Goal: Task Accomplishment & Management: Use online tool/utility

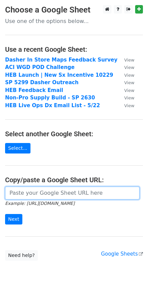
click at [54, 197] on input "url" at bounding box center [72, 192] width 134 height 13
paste input "https://docs.google.com/spreadsheets/d/1kYPuBeYPQ4FB-2qHYF0ABPxuRbaeplNNPUqmLyx…"
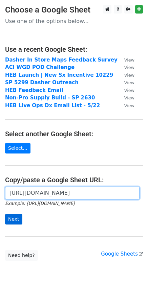
type input "https://docs.google.com/spreadsheets/d/1kYPuBeYPQ4FB-2qHYF0ABPxuRbaeplNNPUqmLyx…"
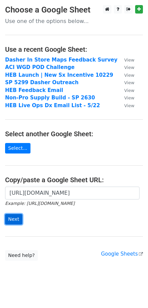
click at [16, 218] on input "Next" at bounding box center [13, 219] width 17 height 10
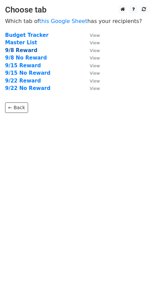
click at [26, 52] on strong "9/8 Reward" at bounding box center [21, 50] width 32 height 6
click at [25, 49] on strong "9/8 Reward" at bounding box center [21, 50] width 32 height 6
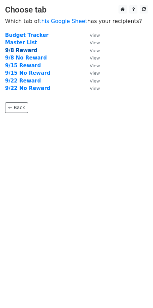
click at [25, 49] on strong "9/8 Reward" at bounding box center [21, 50] width 32 height 6
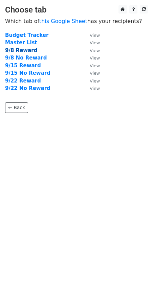
click at [30, 50] on strong "9/8 Reward" at bounding box center [21, 50] width 32 height 6
click at [25, 48] on strong "9/8 Reward" at bounding box center [21, 50] width 32 height 6
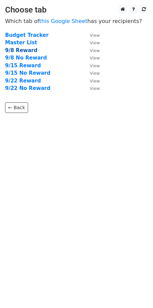
click at [25, 48] on strong "9/8 Reward" at bounding box center [21, 50] width 32 height 6
click at [18, 48] on strong "9/8 Reward" at bounding box center [21, 50] width 32 height 6
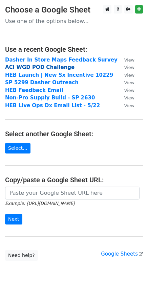
click at [51, 65] on strong "ACI WGD POD Challenge" at bounding box center [39, 67] width 69 height 6
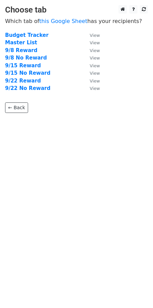
click at [47, 67] on td "9/15 Reward" at bounding box center [44, 66] width 78 height 8
click at [28, 50] on strong "9/8 Reward" at bounding box center [21, 50] width 32 height 6
click at [25, 50] on strong "9/8 Reward" at bounding box center [21, 50] width 32 height 6
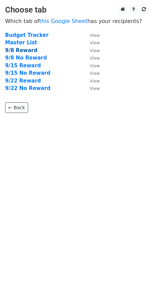
click at [25, 50] on strong "9/8 Reward" at bounding box center [21, 50] width 32 height 6
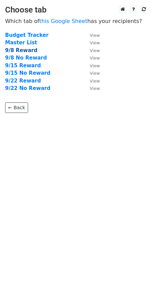
click at [25, 50] on strong "9/8 Reward" at bounding box center [21, 50] width 32 height 6
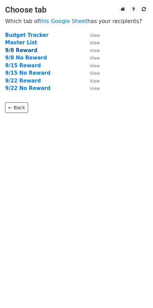
click at [25, 50] on strong "9/8 Reward" at bounding box center [21, 50] width 32 height 6
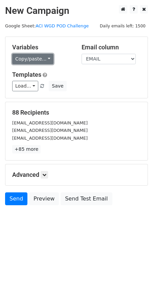
click at [24, 62] on link "Copy/paste..." at bounding box center [32, 59] width 41 height 10
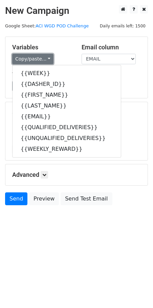
click at [33, 59] on link "Copy/paste..." at bounding box center [32, 59] width 41 height 10
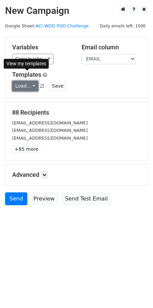
click at [29, 87] on link "Load..." at bounding box center [25, 86] width 26 height 10
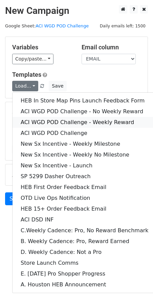
click at [47, 121] on link "ACI WGD POD Challenge - Weekly Reward" at bounding box center [84, 122] width 144 height 11
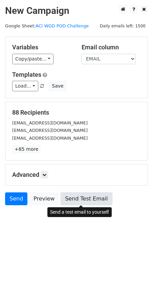
click at [90, 199] on link "Send Test Email" at bounding box center [85, 198] width 51 height 13
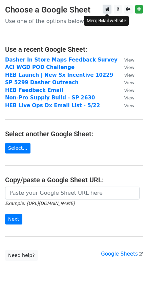
click at [105, 8] on icon at bounding box center [107, 9] width 4 height 5
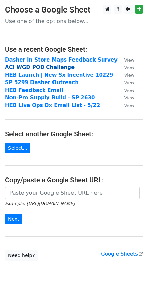
click at [40, 68] on strong "ACI WGD POD Challenge" at bounding box center [39, 67] width 69 height 6
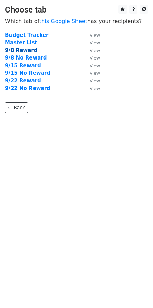
click at [21, 51] on strong "9/8 Reward" at bounding box center [21, 50] width 32 height 6
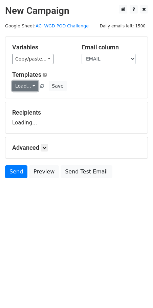
click at [27, 87] on link "Load..." at bounding box center [25, 86] width 26 height 10
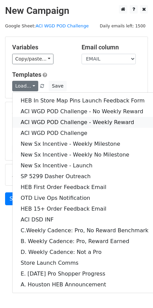
click at [53, 124] on link "ACI WGD POD Challenge - Weekly Reward" at bounding box center [84, 122] width 144 height 11
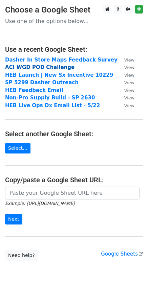
click at [31, 69] on strong "ACI WGD POD Challenge" at bounding box center [39, 67] width 69 height 6
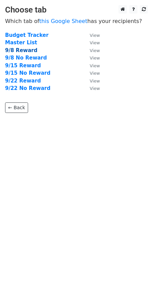
click at [22, 50] on strong "9/8 Reward" at bounding box center [21, 50] width 32 height 6
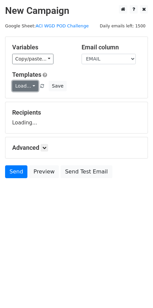
click at [29, 88] on link "Load..." at bounding box center [25, 86] width 26 height 10
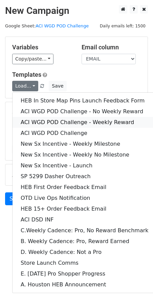
click at [46, 124] on link "ACI WGD POD Challenge - Weekly Reward" at bounding box center [84, 122] width 144 height 11
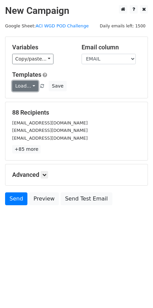
click at [25, 86] on link "Load..." at bounding box center [25, 86] width 26 height 10
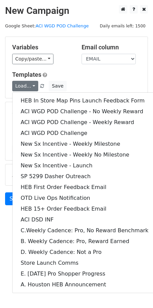
click at [86, 75] on h5 "Templates" at bounding box center [76, 74] width 128 height 7
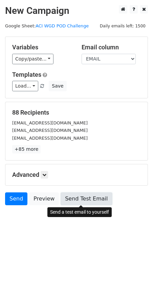
click at [89, 202] on link "Send Test Email" at bounding box center [85, 198] width 51 height 13
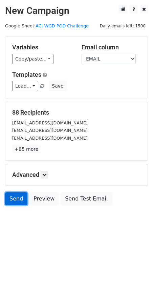
click at [15, 201] on link "Send" at bounding box center [16, 198] width 22 height 13
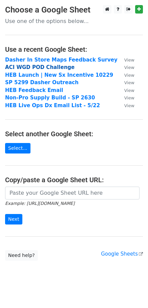
click at [47, 67] on strong "ACI WGD POD Challenge" at bounding box center [39, 67] width 69 height 6
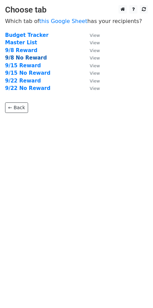
click at [23, 60] on strong "9/8 No Reward" at bounding box center [26, 58] width 42 height 6
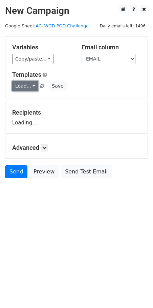
click at [31, 90] on link "Load..." at bounding box center [25, 86] width 26 height 10
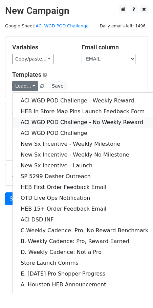
click at [69, 120] on link "ACI WGD POD Challenge - No Weekly Reward" at bounding box center [84, 122] width 144 height 11
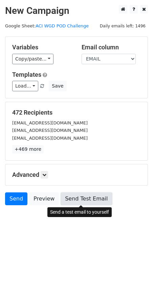
click at [69, 197] on link "Send Test Email" at bounding box center [85, 198] width 51 height 13
